Goal: Navigation & Orientation: Find specific page/section

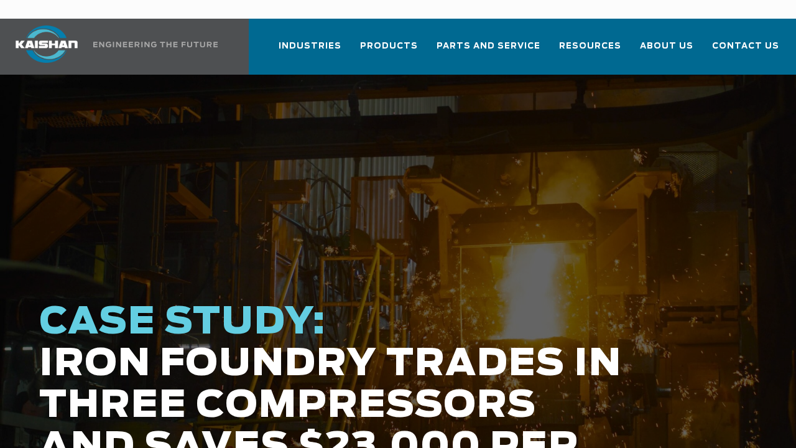
scroll to position [62, 0]
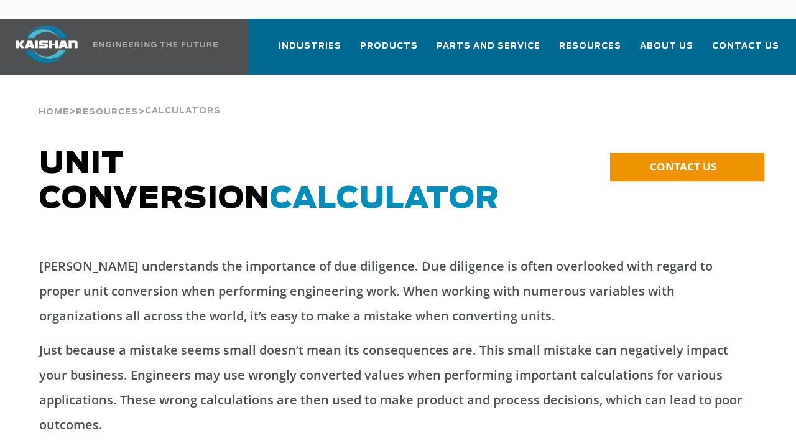
scroll to position [62, 0]
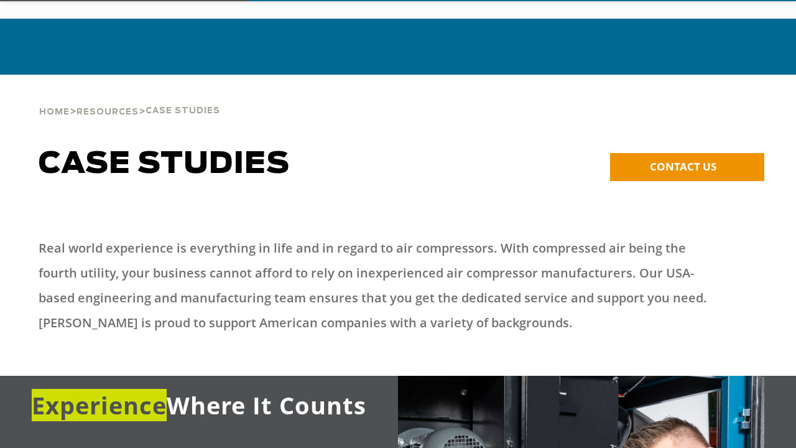
scroll to position [62, 0]
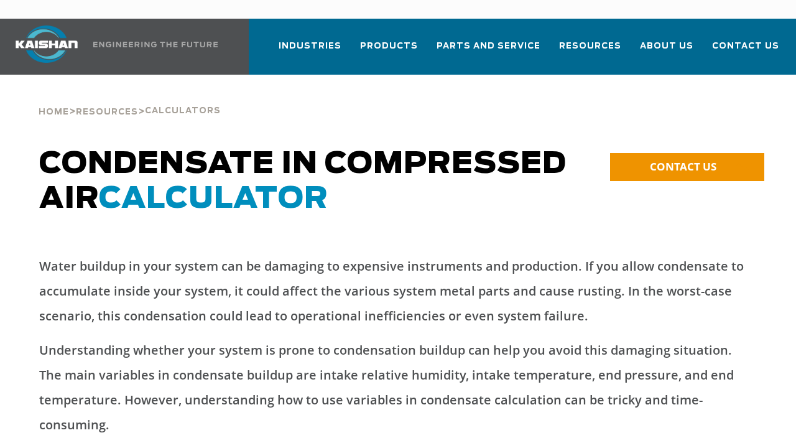
scroll to position [62, 0]
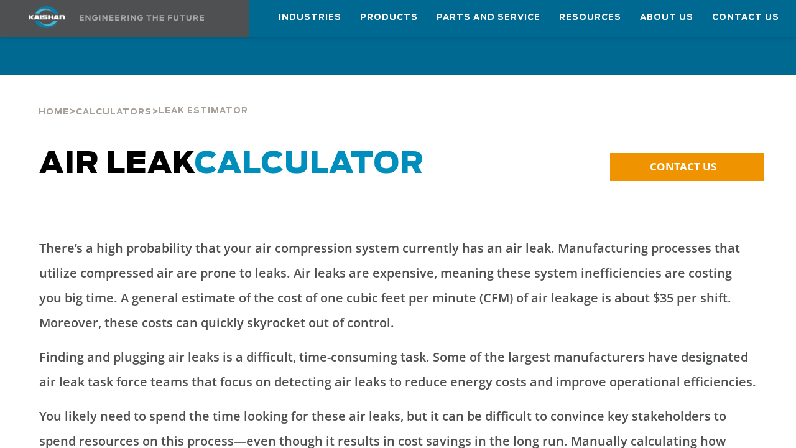
scroll to position [62, 0]
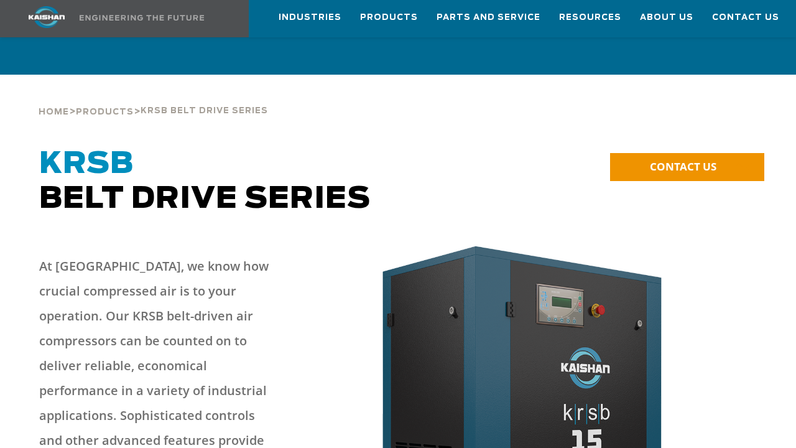
scroll to position [62, 0]
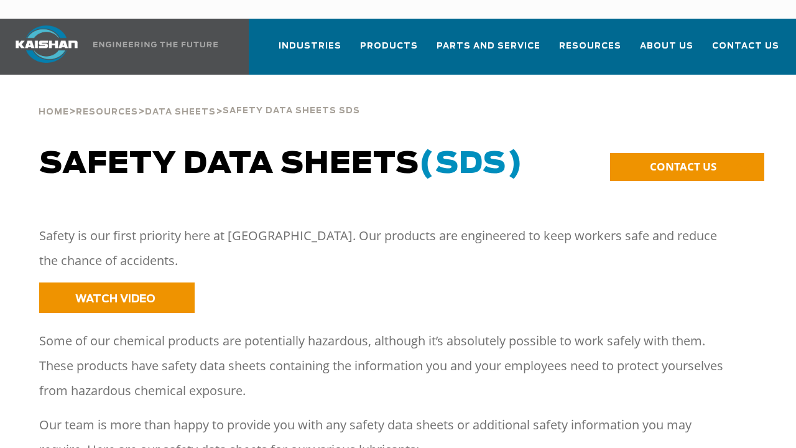
scroll to position [62, 0]
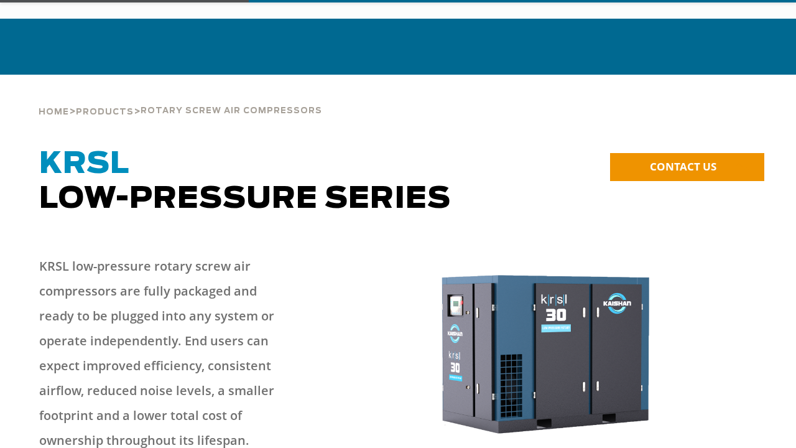
scroll to position [62, 0]
